Goal: Navigation & Orientation: Find specific page/section

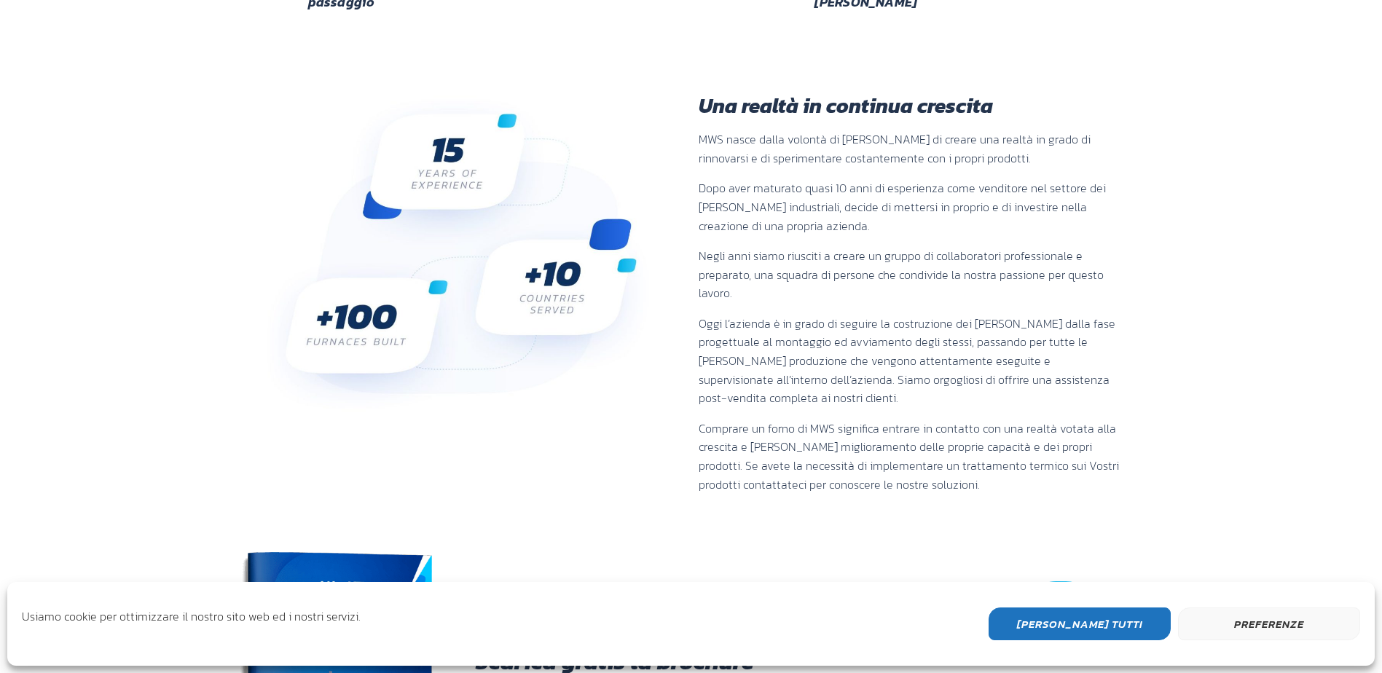
scroll to position [1166, 0]
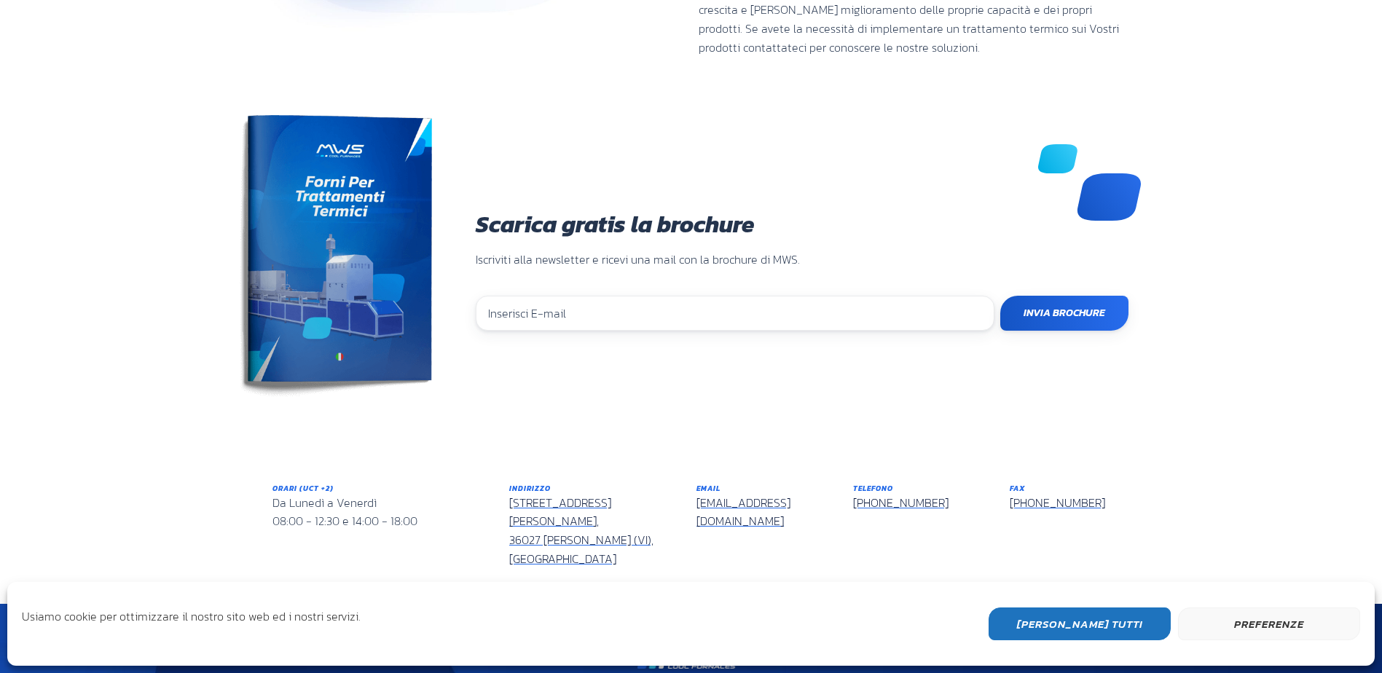
click at [322, 229] on img at bounding box center [333, 260] width 198 height 290
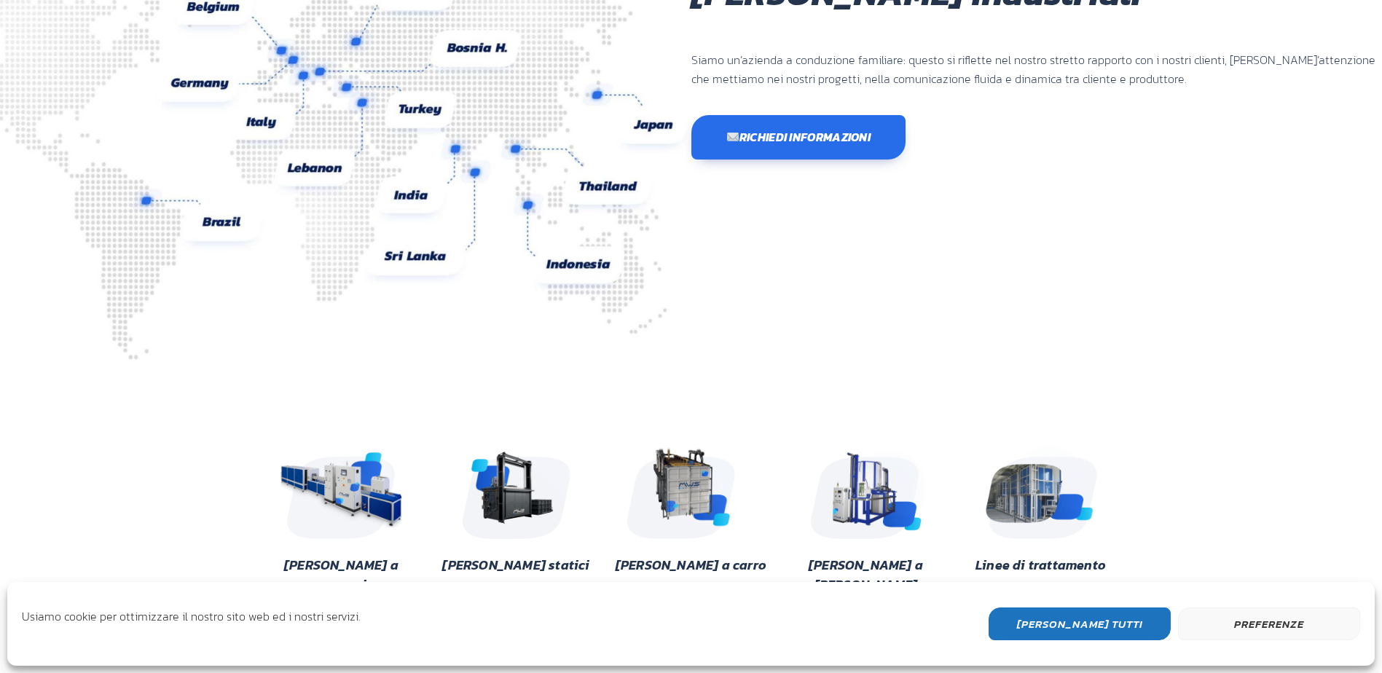
scroll to position [0, 0]
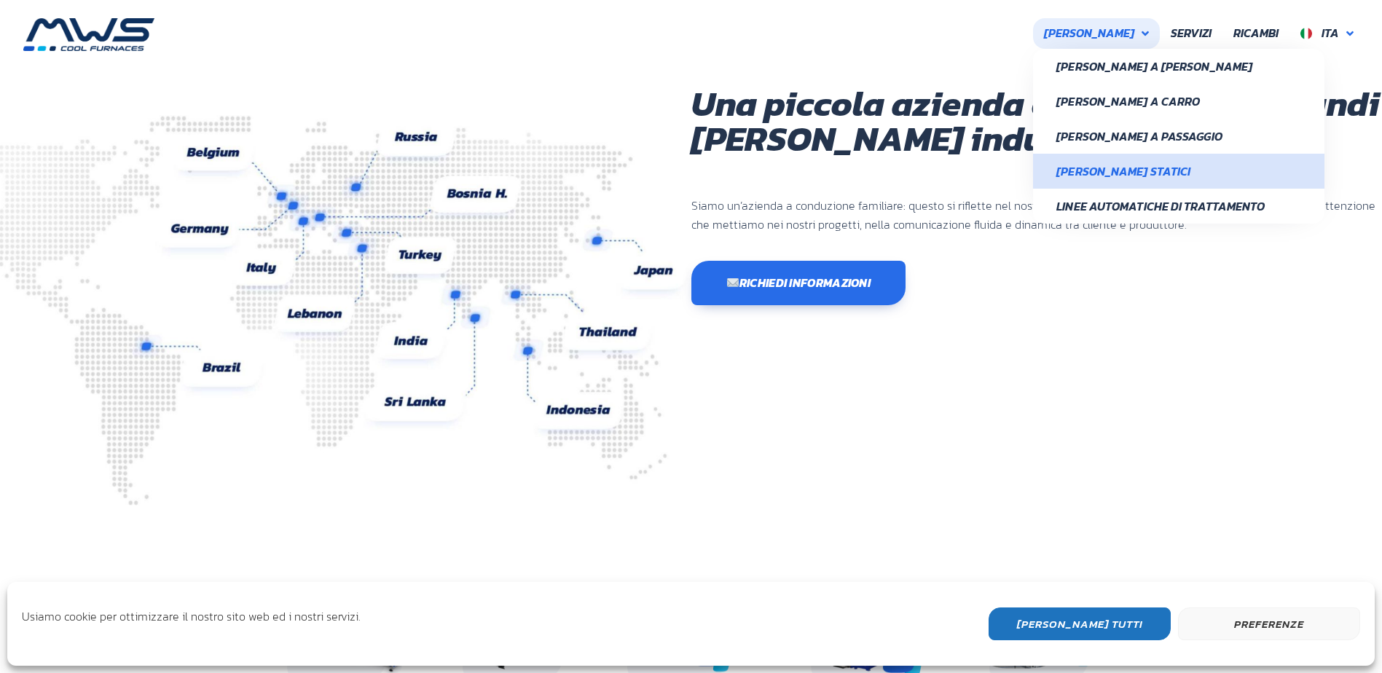
click at [1164, 168] on span "Forni Statici" at bounding box center [1178, 171] width 245 height 12
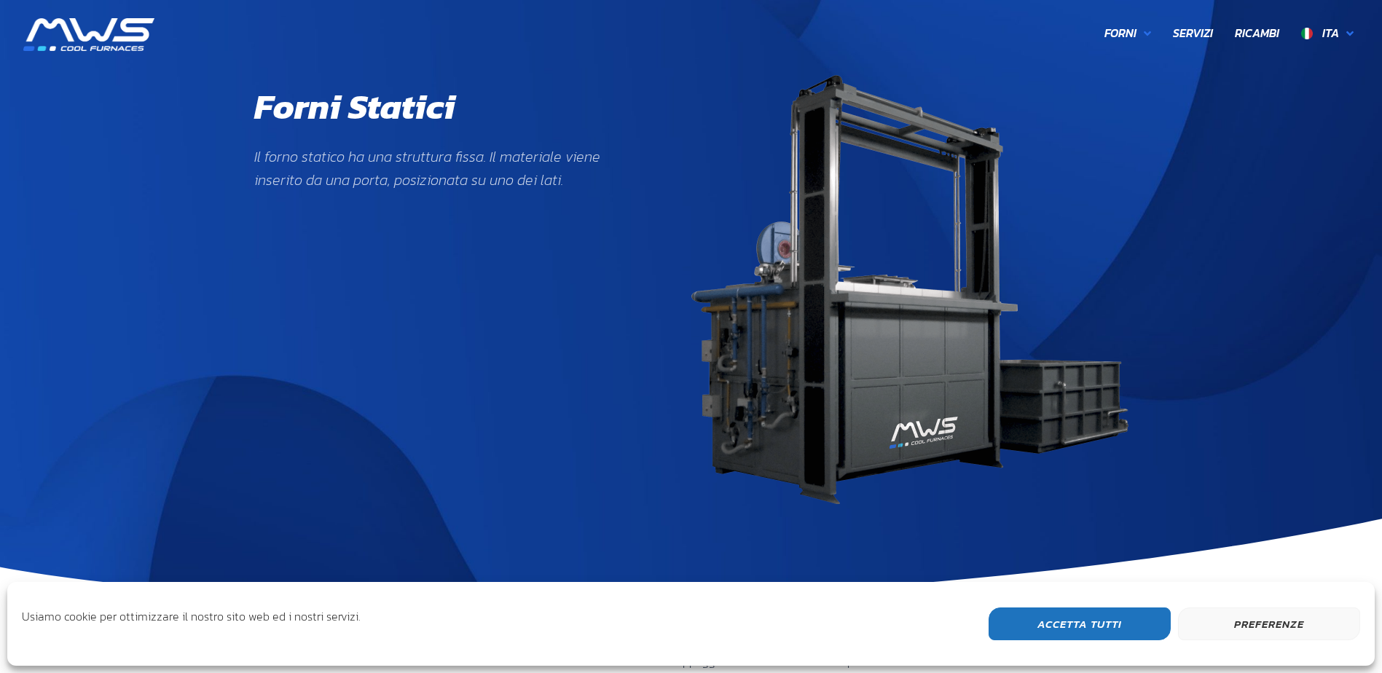
scroll to position [631, 852]
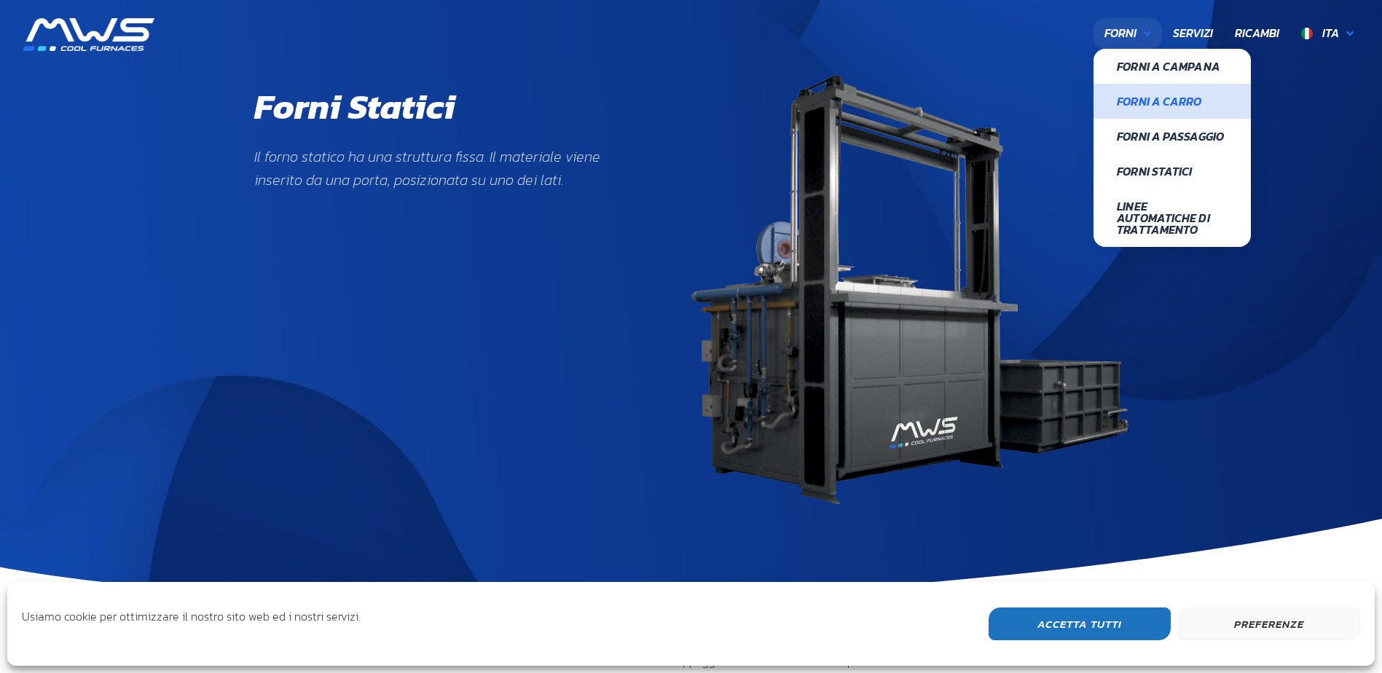
click at [1147, 106] on span "Forni a Carro" at bounding box center [1172, 101] width 111 height 12
